Goal: Task Accomplishment & Management: Use online tool/utility

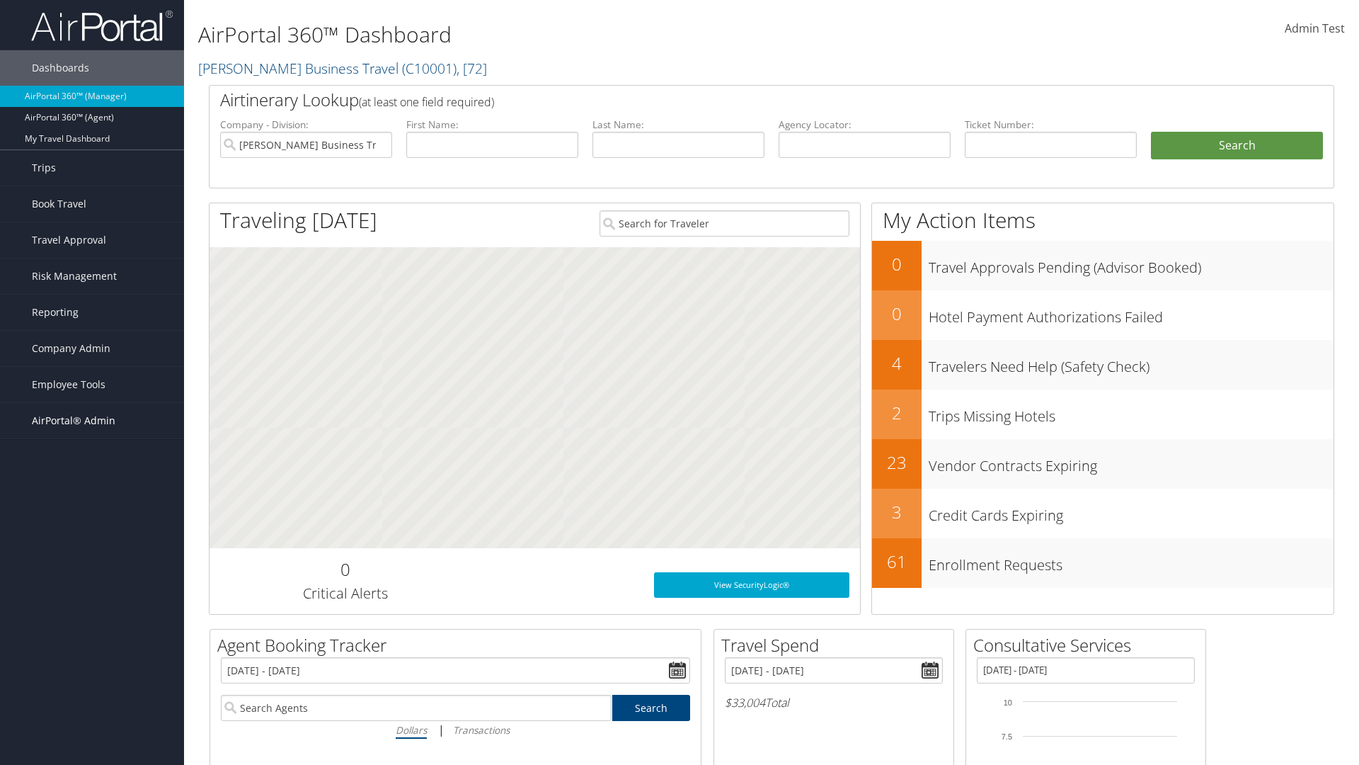
click at [92, 420] on span "AirPortal® Admin" at bounding box center [74, 420] width 84 height 35
click at [92, 513] on link "Service Profiles" at bounding box center [92, 512] width 184 height 21
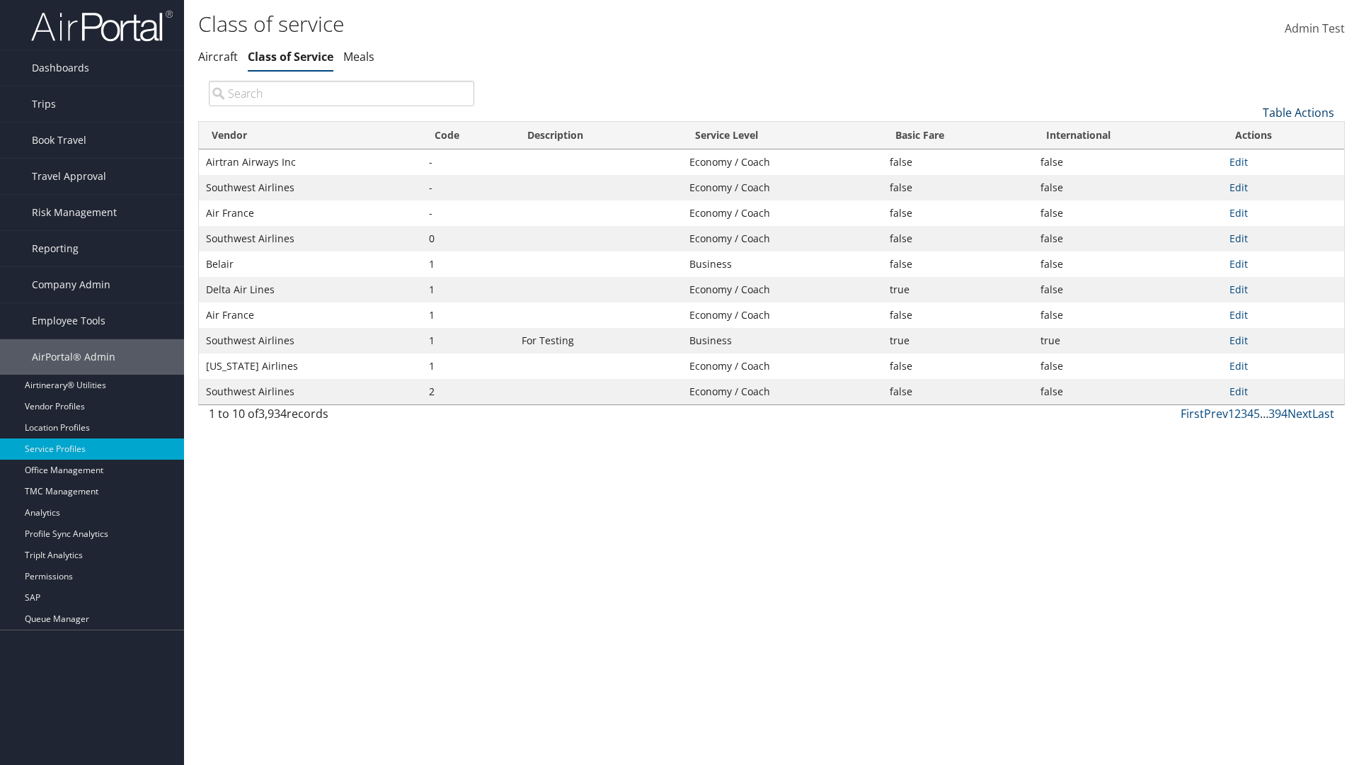
click at [1298, 112] on link "Table Actions" at bounding box center [1298, 113] width 71 height 16
click at [1251, 158] on link "Download Report" at bounding box center [1251, 159] width 186 height 24
